Goal: Task Accomplishment & Management: Complete application form

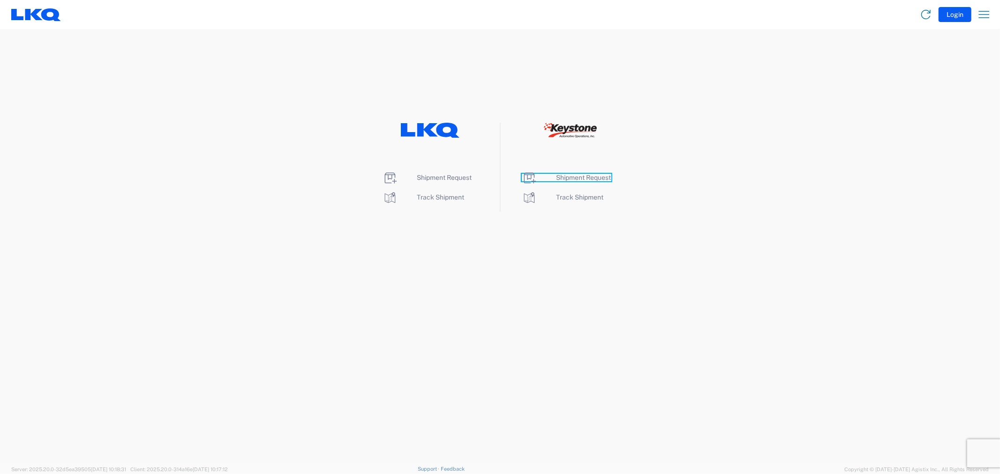
click at [578, 177] on span "Shipment Request" at bounding box center [583, 178] width 55 height 8
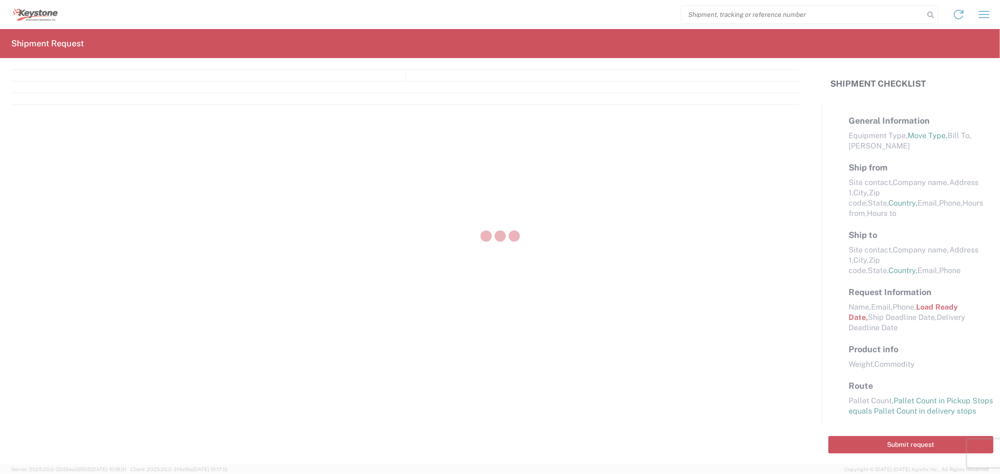
select select "FULL"
select select "LBS"
select select "IN"
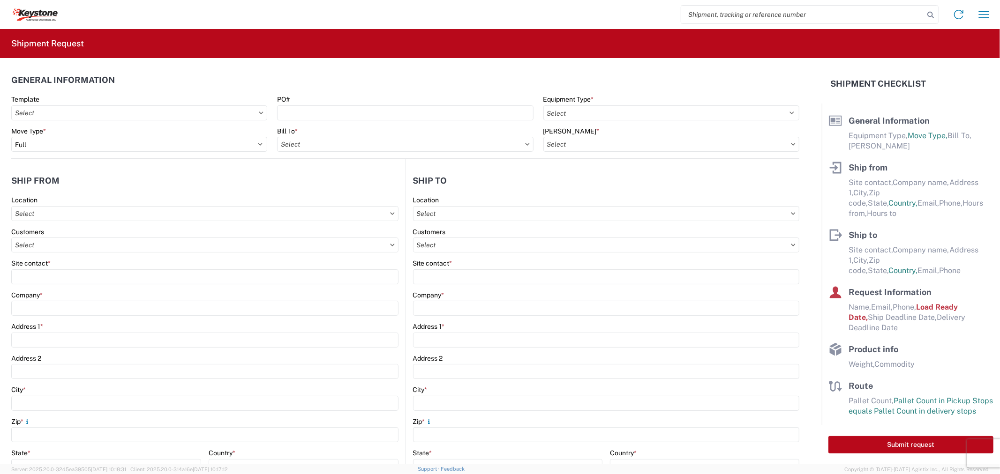
click at [716, 15] on input "search" at bounding box center [802, 15] width 243 height 18
paste input "57051678"
type input "57051678"
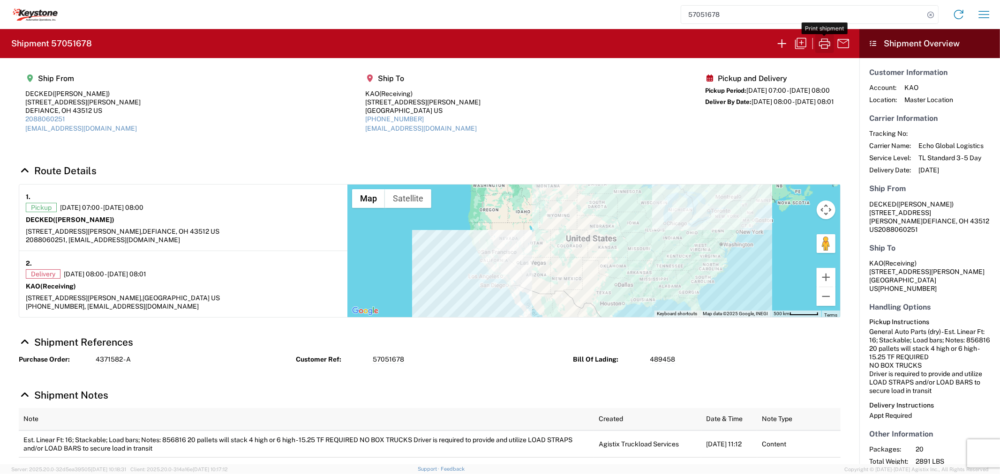
click at [826, 43] on icon "button" at bounding box center [824, 43] width 15 height 15
